Goal: Find specific page/section: Find specific page/section

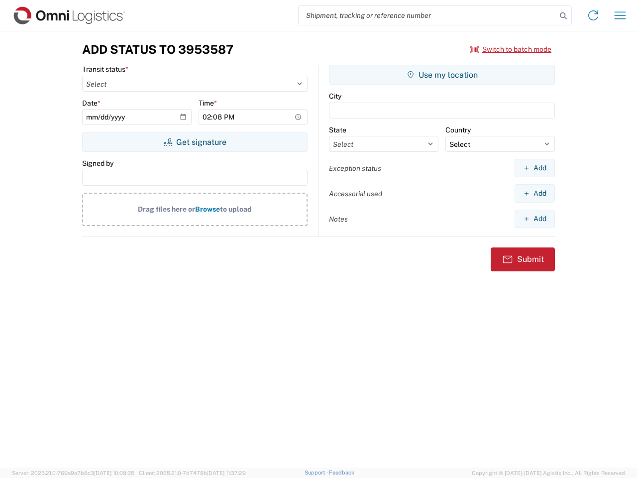
click at [428, 15] on input "search" at bounding box center [428, 15] width 258 height 19
click at [564, 16] on icon at bounding box center [564, 16] width 14 height 14
click at [593, 15] on icon at bounding box center [593, 15] width 16 height 16
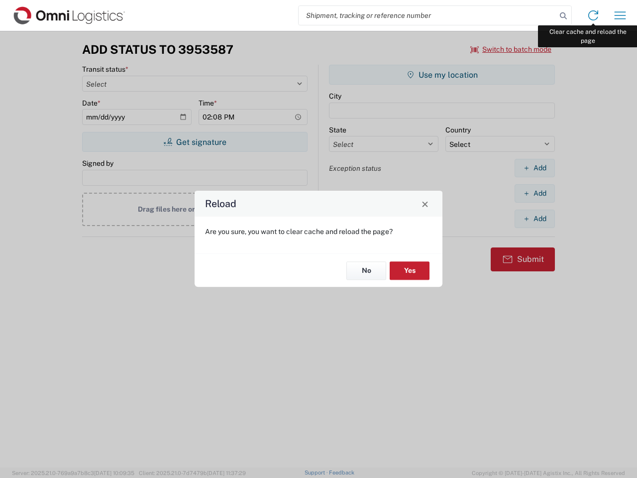
click at [620, 15] on div "Reload Are you sure, you want to clear cache and reload the page? No Yes" at bounding box center [318, 239] width 637 height 478
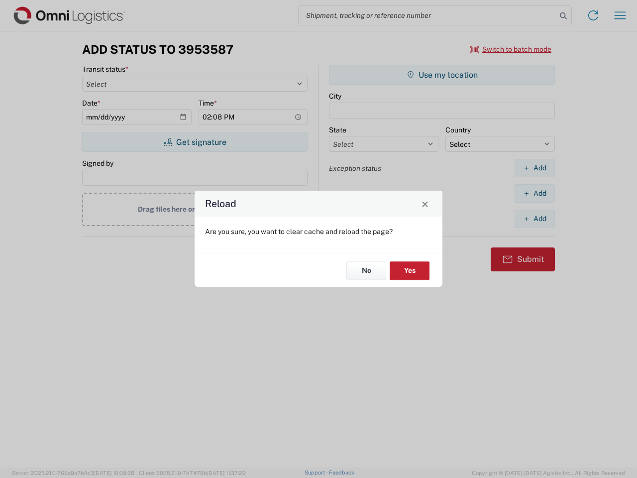
click at [511, 49] on div "Reload Are you sure, you want to clear cache and reload the page? No Yes" at bounding box center [318, 239] width 637 height 478
click at [195, 142] on div "Reload Are you sure, you want to clear cache and reload the page? No Yes" at bounding box center [318, 239] width 637 height 478
click at [442, 75] on div "Reload Are you sure, you want to clear cache and reload the page? No Yes" at bounding box center [318, 239] width 637 height 478
click at [535, 168] on div "Reload Are you sure, you want to clear cache and reload the page? No Yes" at bounding box center [318, 239] width 637 height 478
click at [535, 193] on div "Reload Are you sure, you want to clear cache and reload the page? No Yes" at bounding box center [318, 239] width 637 height 478
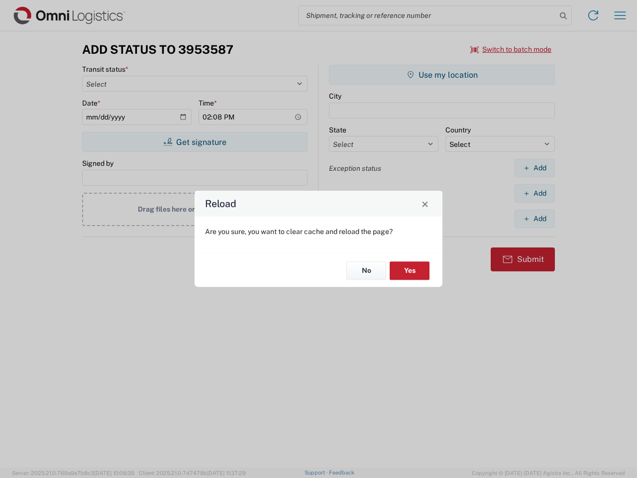
click at [535, 219] on div "Reload Are you sure, you want to clear cache and reload the page? No Yes" at bounding box center [318, 239] width 637 height 478
